Goal: Task Accomplishment & Management: Use online tool/utility

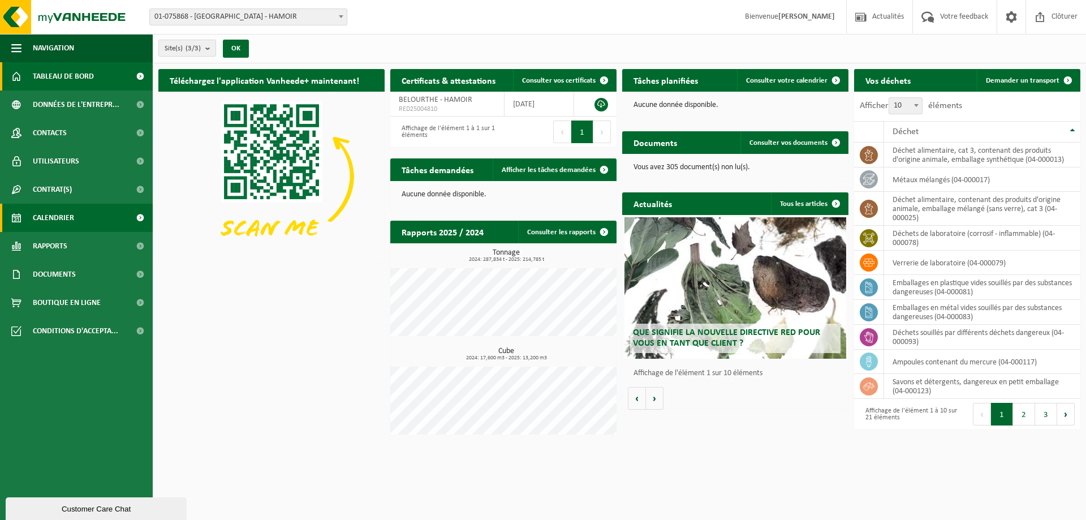
click at [85, 215] on link "Calendrier" at bounding box center [76, 218] width 153 height 28
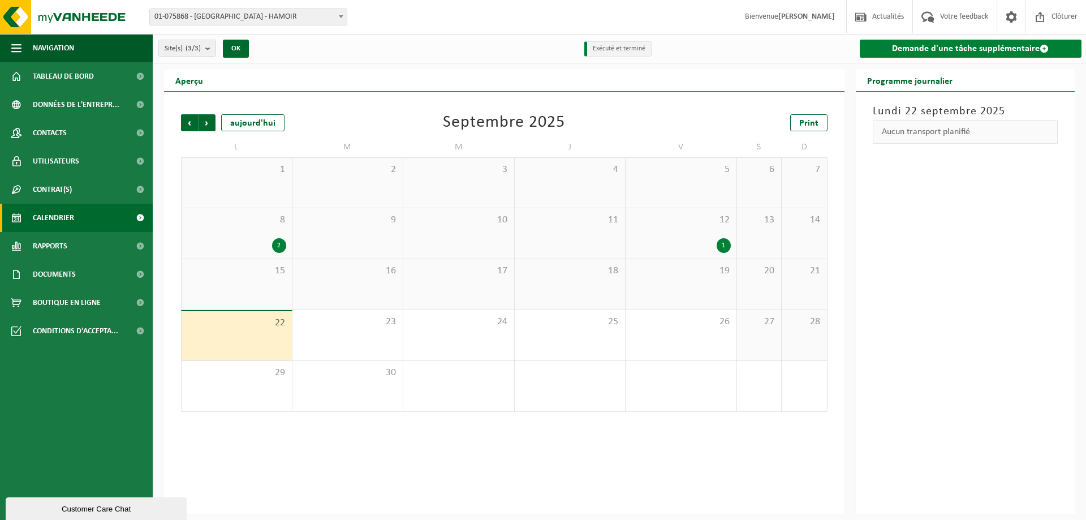
click at [974, 41] on link "Demande d'une tâche supplémentaire" at bounding box center [970, 49] width 222 height 18
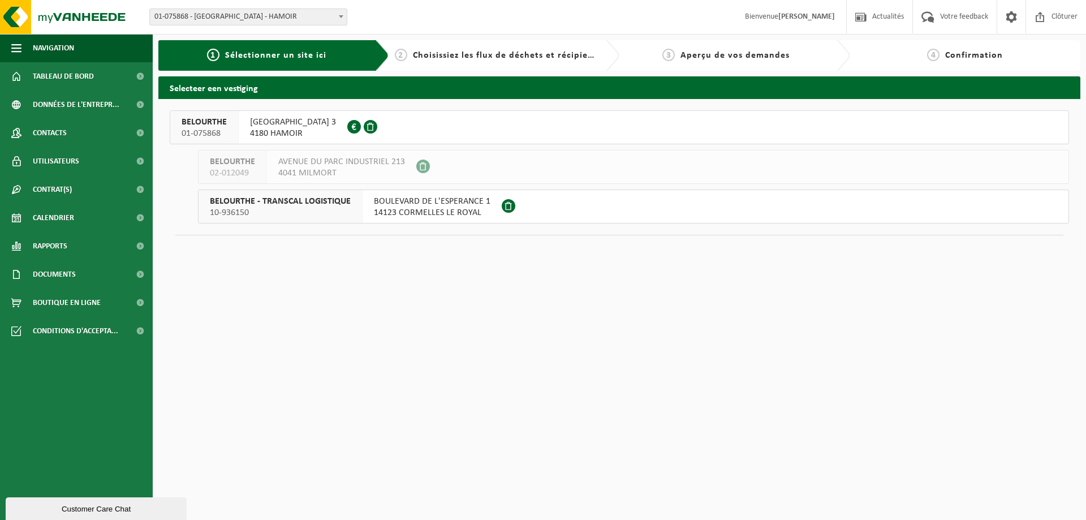
click at [312, 120] on span "[GEOGRAPHIC_DATA] 3" at bounding box center [293, 121] width 86 height 11
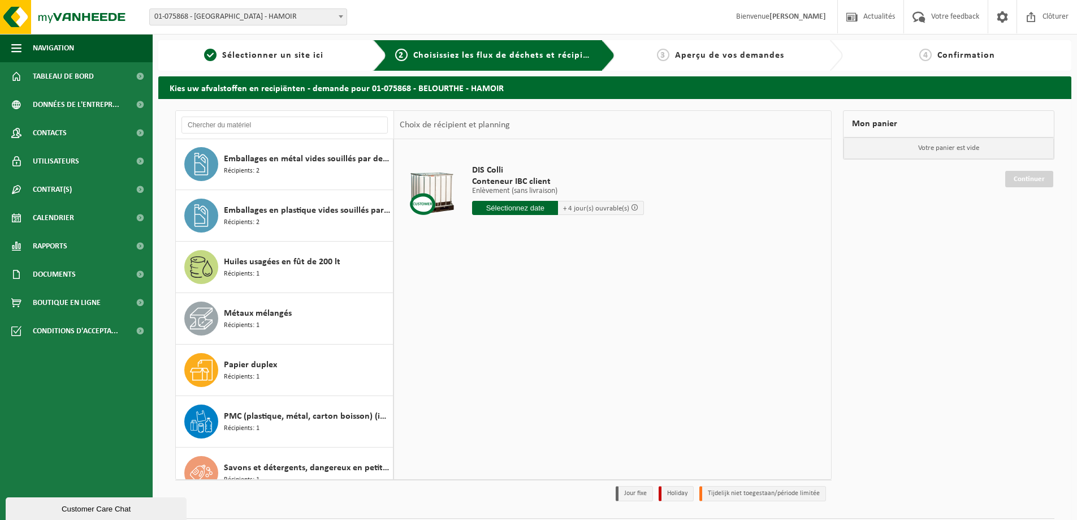
scroll to position [679, 0]
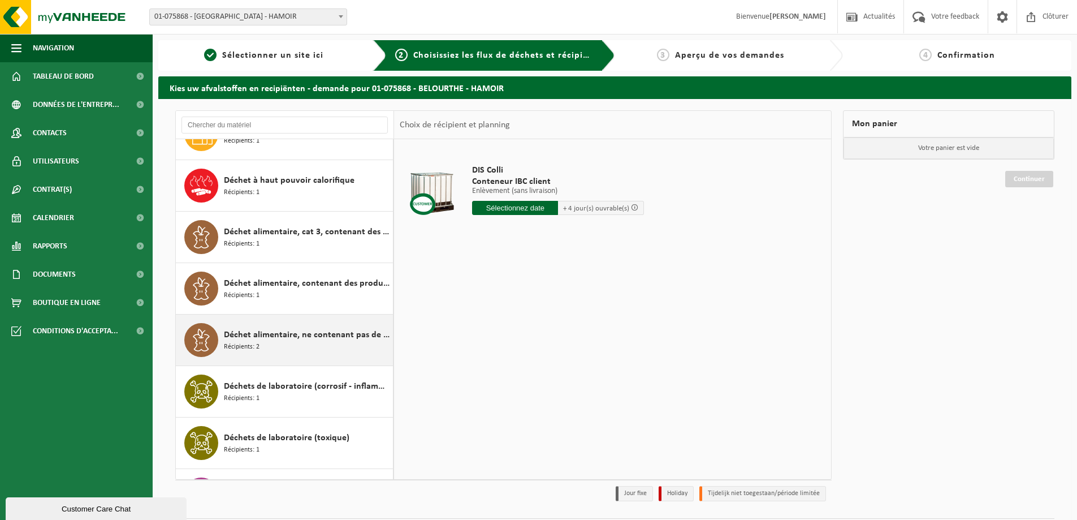
click at [321, 321] on div "Déchet alimentaire, ne contenant pas de produits d'origine animale, emballage m…" at bounding box center [285, 339] width 218 height 51
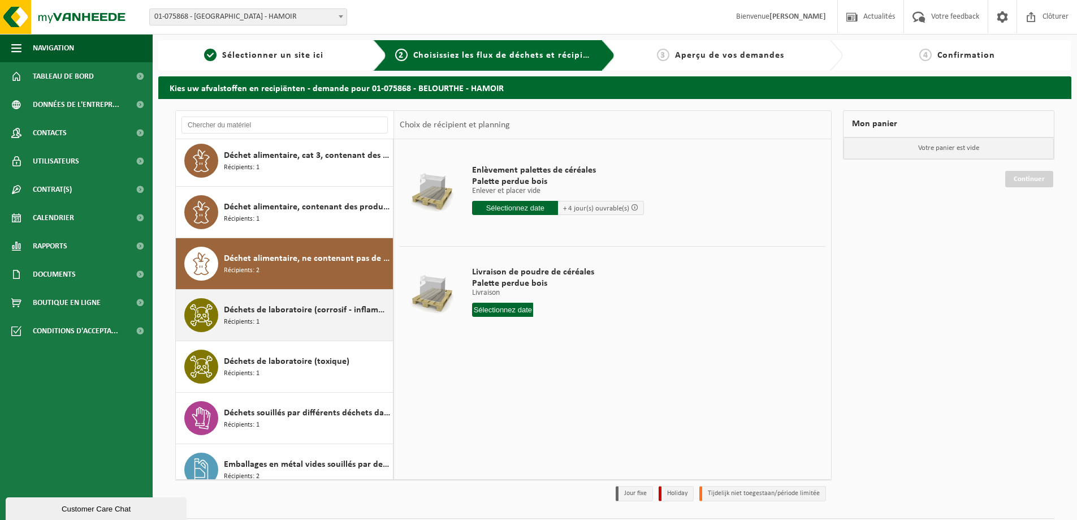
scroll to position [242, 0]
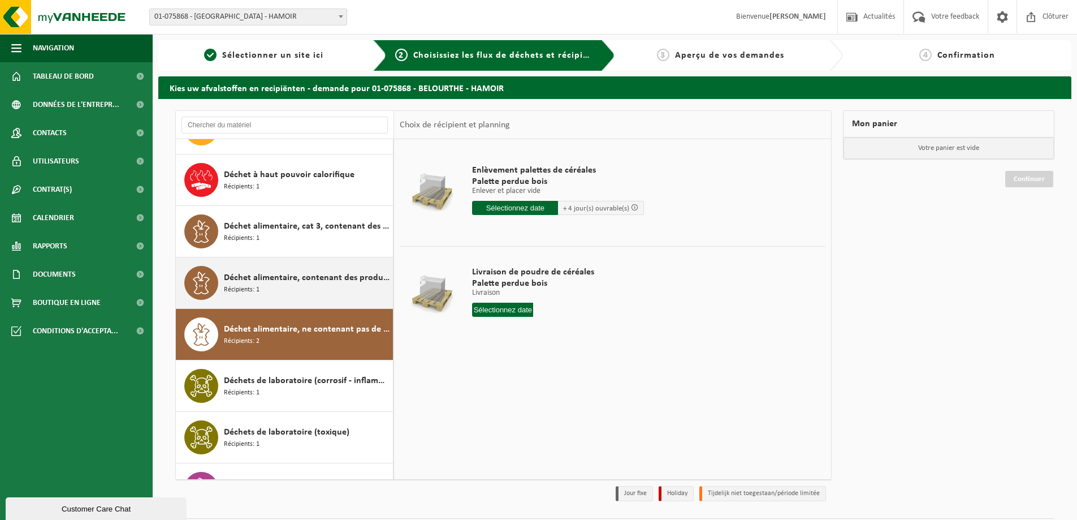
click at [317, 287] on div "Déchet alimentaire, contenant des produits d'origine animale, emballage mélangé…" at bounding box center [307, 283] width 166 height 34
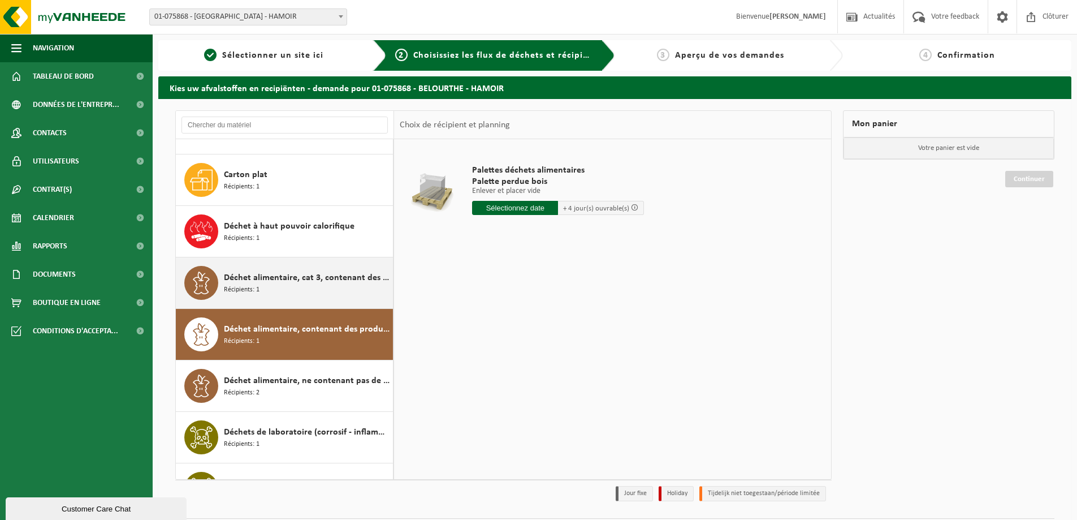
click at [315, 291] on div "Déchet alimentaire, cat 3, contenant des produits d'origine animale, emballage …" at bounding box center [307, 283] width 166 height 34
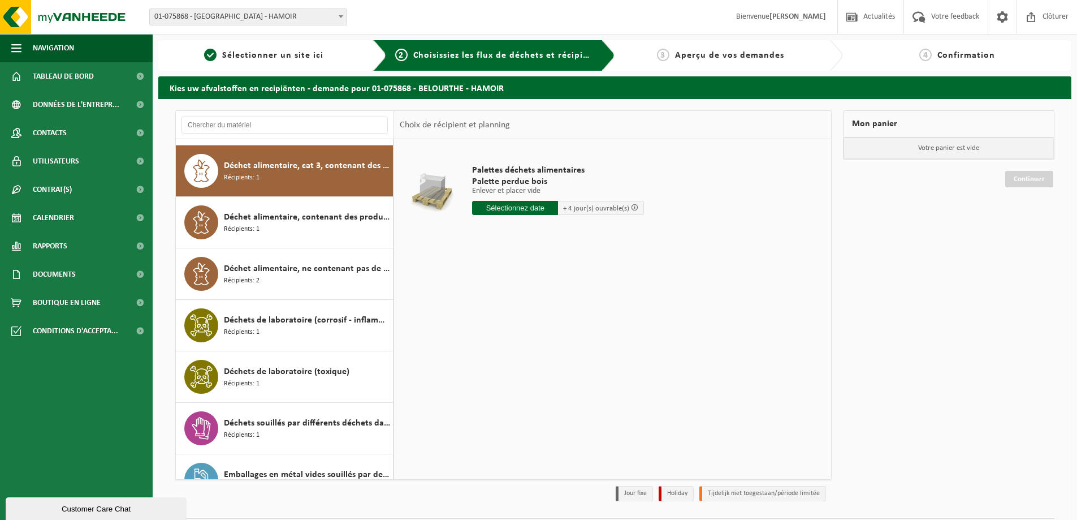
scroll to position [309, 0]
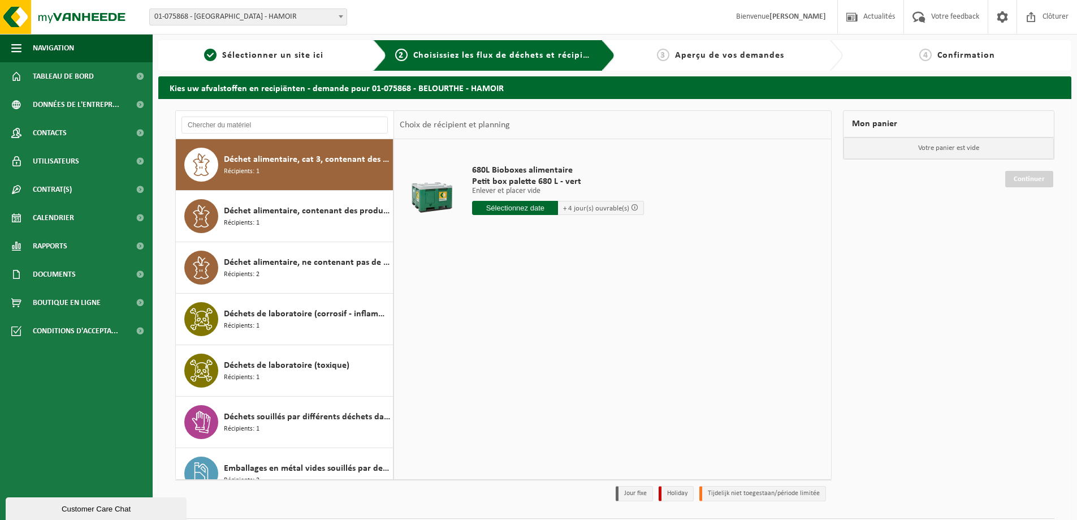
click at [526, 209] on input "text" at bounding box center [515, 208] width 86 height 14
click at [524, 325] on div "24" at bounding box center [523, 326] width 20 height 18
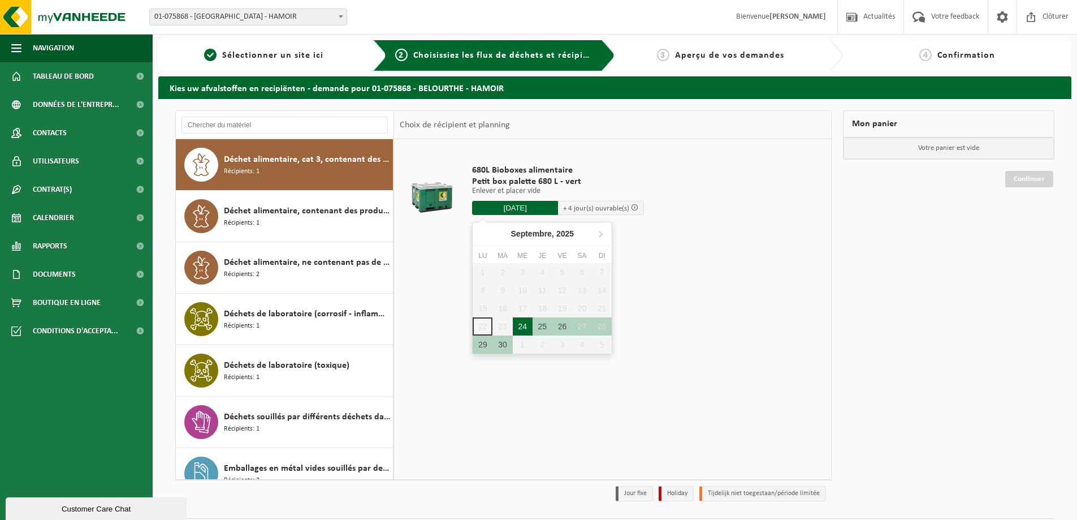
type input "à partir de 2025-09-24"
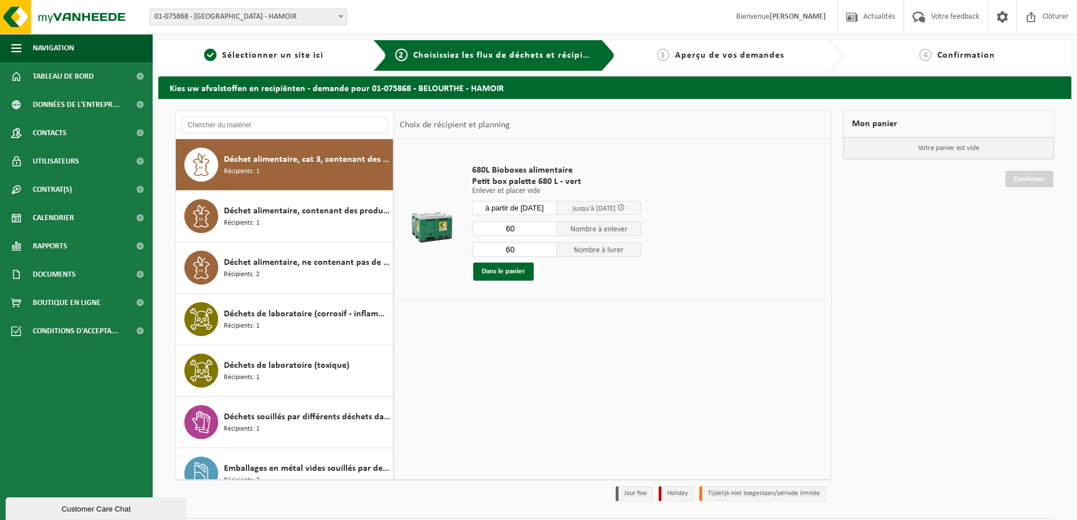
drag, startPoint x: 525, startPoint y: 227, endPoint x: 472, endPoint y: 227, distance: 53.7
click at [472, 227] on div "680L Bioboxes alimentaire Petit box palette 680 L - vert Enlever et placer vide…" at bounding box center [557, 222] width 180 height 139
type input "50"
drag, startPoint x: 521, startPoint y: 253, endPoint x: 503, endPoint y: 248, distance: 18.7
click at [503, 249] on input "60" at bounding box center [514, 249] width 85 height 15
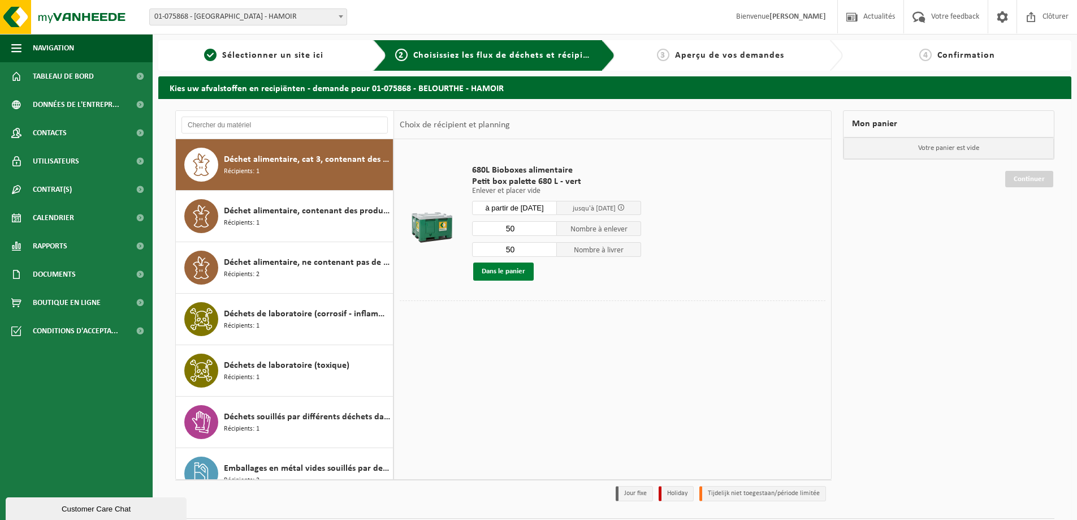
type input "50"
click at [518, 274] on button "Dans le panier" at bounding box center [503, 271] width 61 height 18
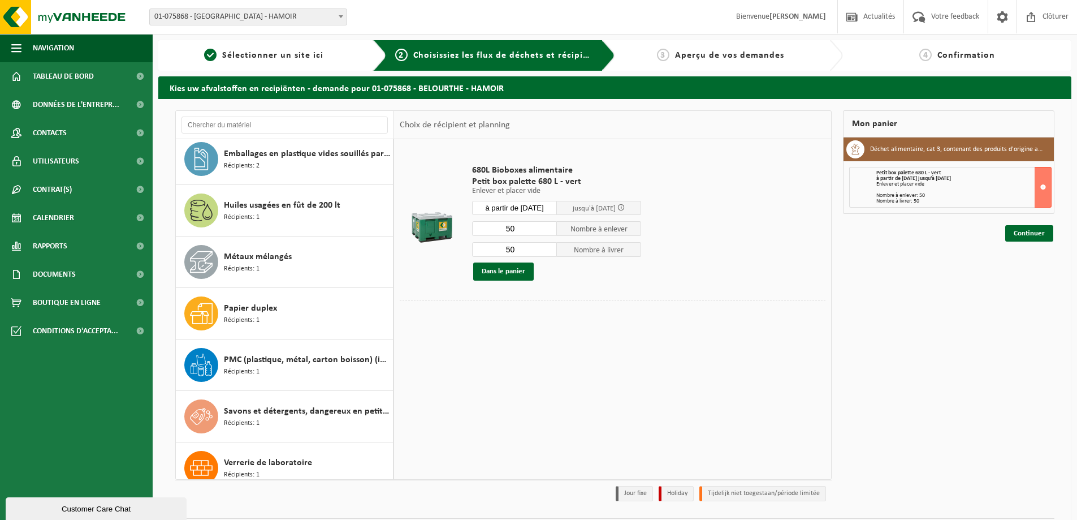
scroll to position [689, 0]
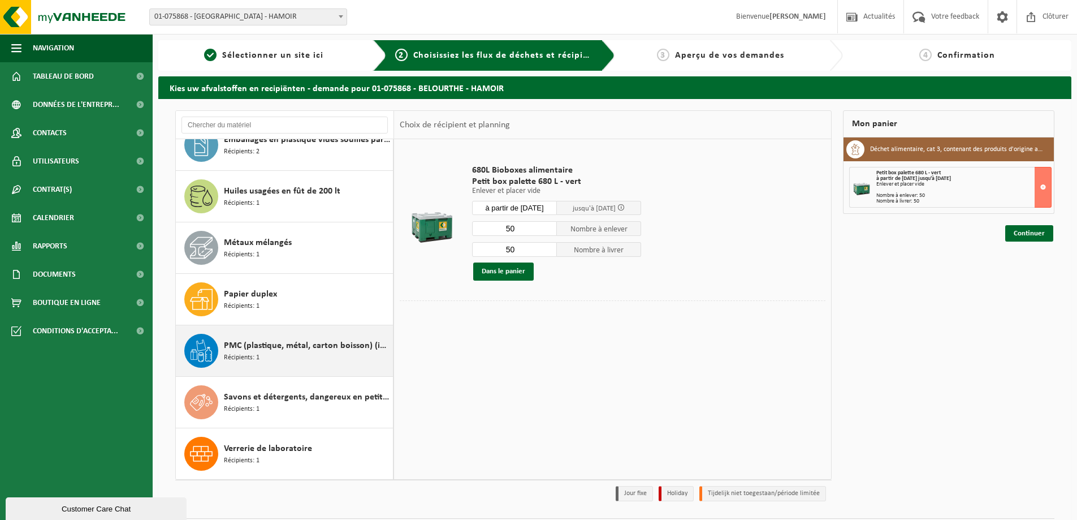
click at [309, 359] on div "PMC (plastique, métal, carton boisson) (industriel) Récipients: 1" at bounding box center [307, 351] width 166 height 34
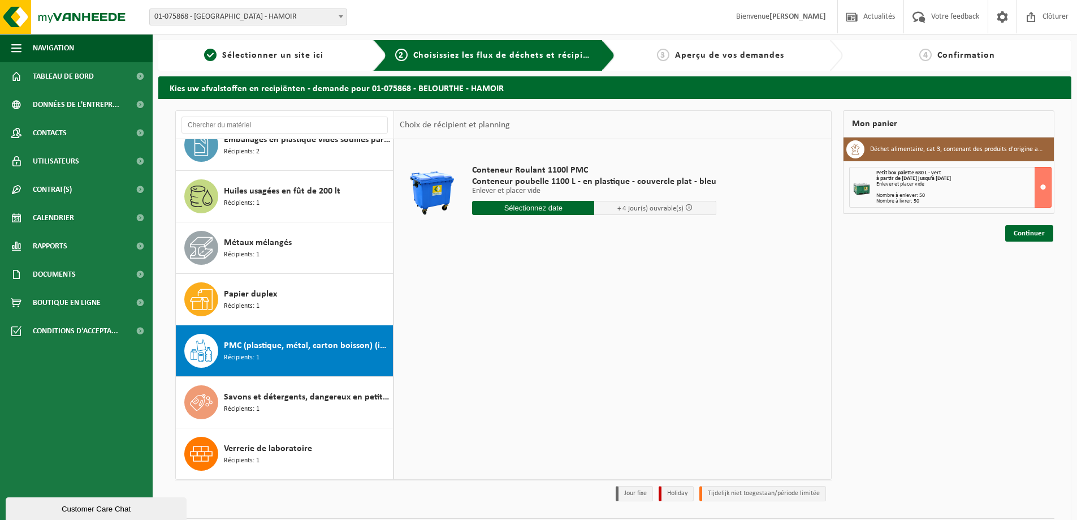
click at [556, 200] on div "Conteneur Roulant 1100l PMC Conteneur poubelle 1100 L - en plastique - couvercl…" at bounding box center [595, 192] width 256 height 79
click at [521, 332] on div "24" at bounding box center [523, 326] width 20 height 18
type input "à partir de 2025-09-24"
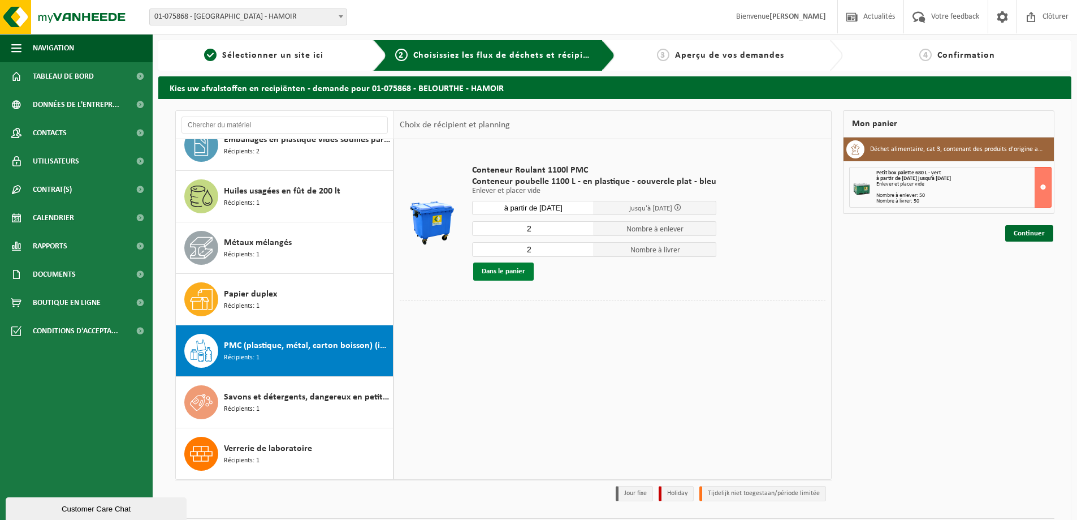
click at [511, 275] on button "Dans le panier" at bounding box center [503, 271] width 61 height 18
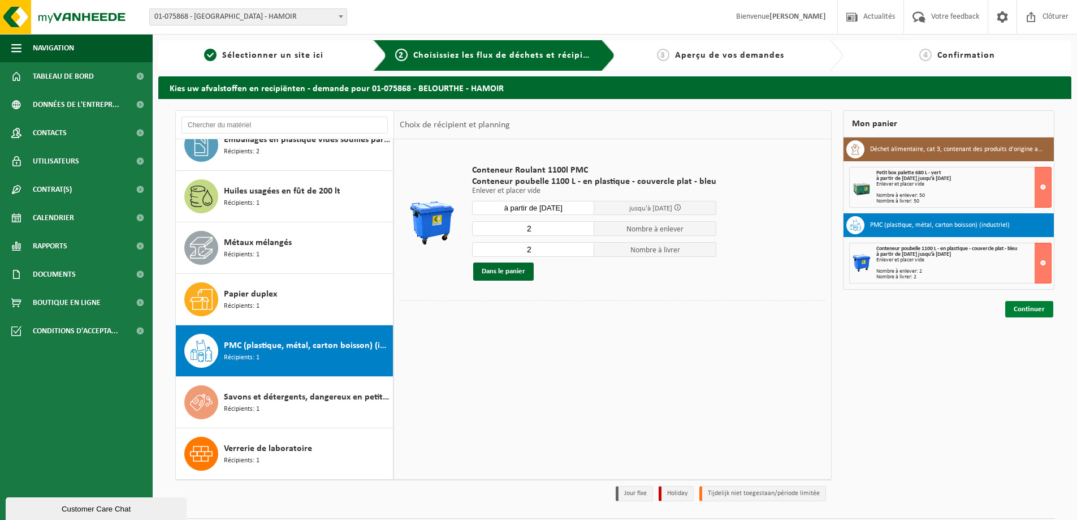
click at [1023, 309] on link "Continuer" at bounding box center [1029, 309] width 48 height 16
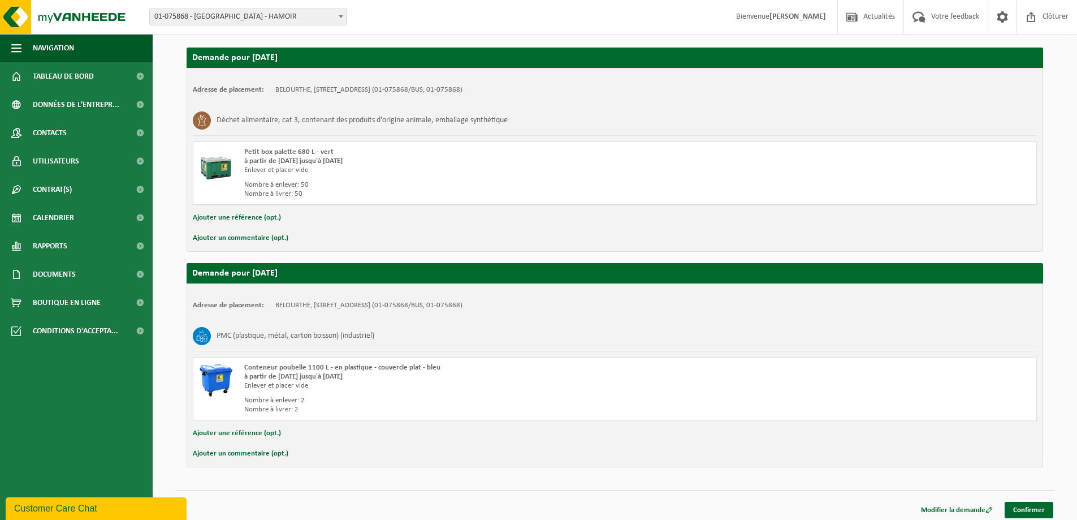
scroll to position [190, 0]
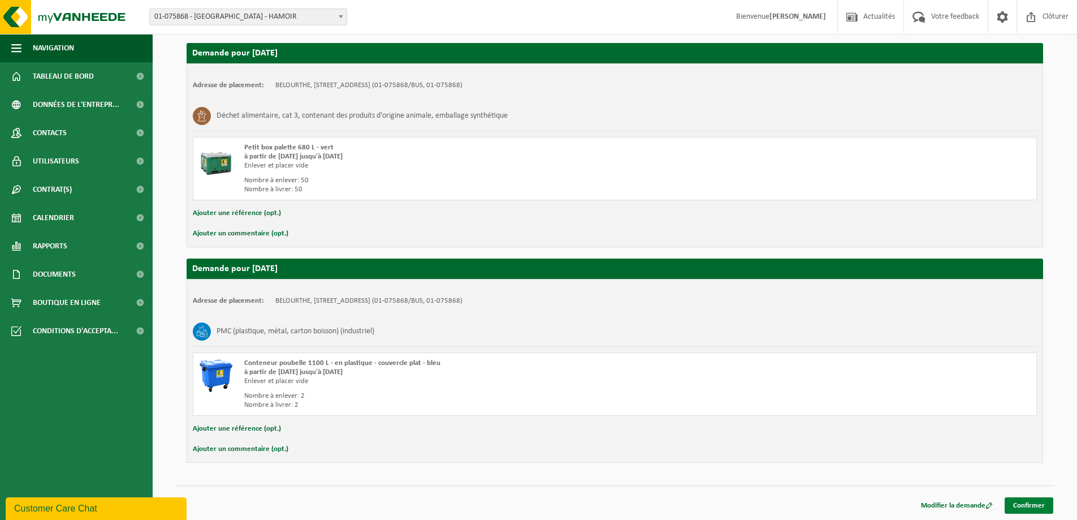
click at [1038, 504] on link "Confirmer" at bounding box center [1029, 505] width 49 height 16
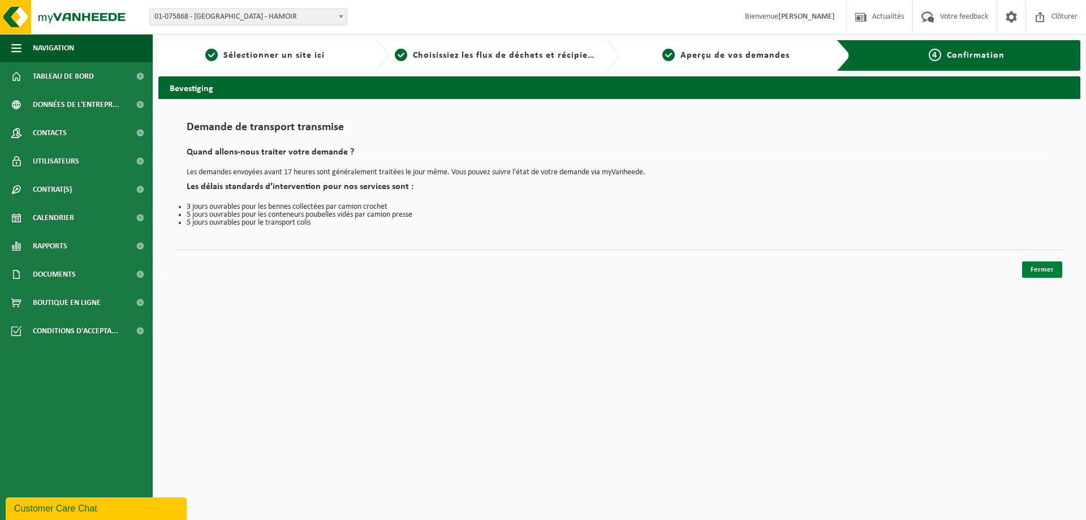
click at [1040, 266] on link "Fermer" at bounding box center [1042, 269] width 40 height 16
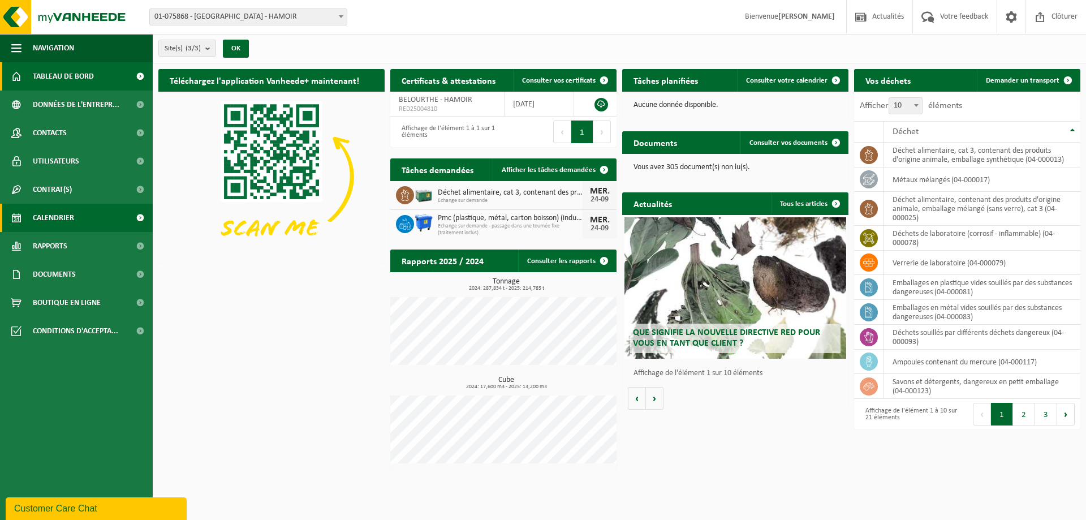
click at [40, 226] on span "Calendrier" at bounding box center [53, 218] width 41 height 28
